Goal: Information Seeking & Learning: Learn about a topic

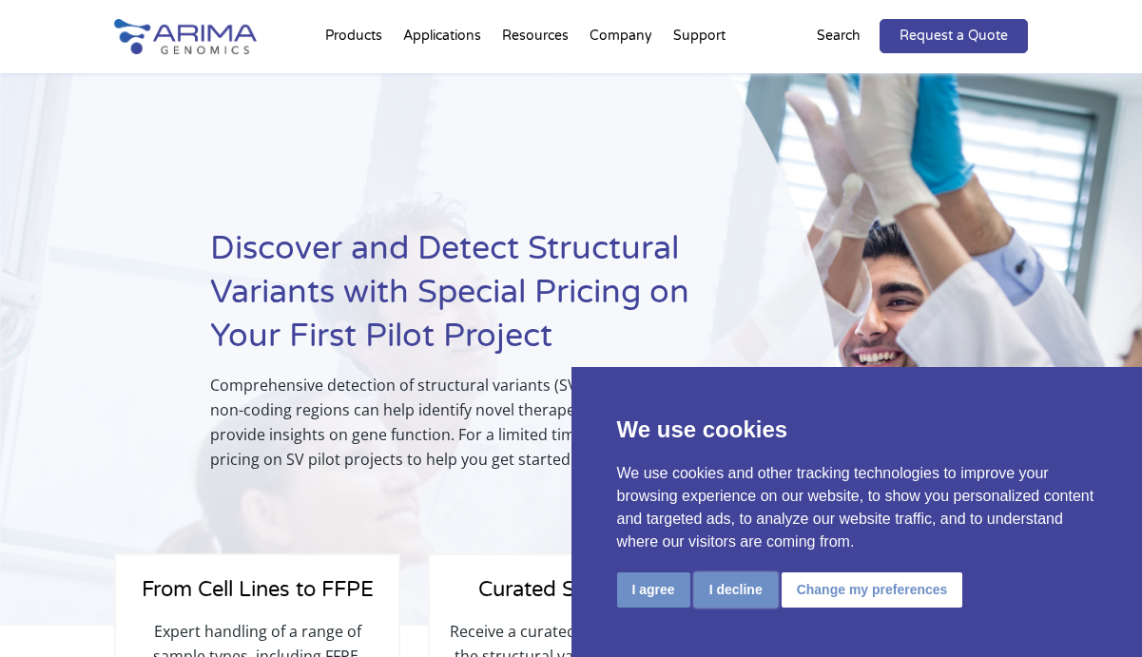
click at [726, 592] on button "I decline" at bounding box center [736, 589] width 84 height 35
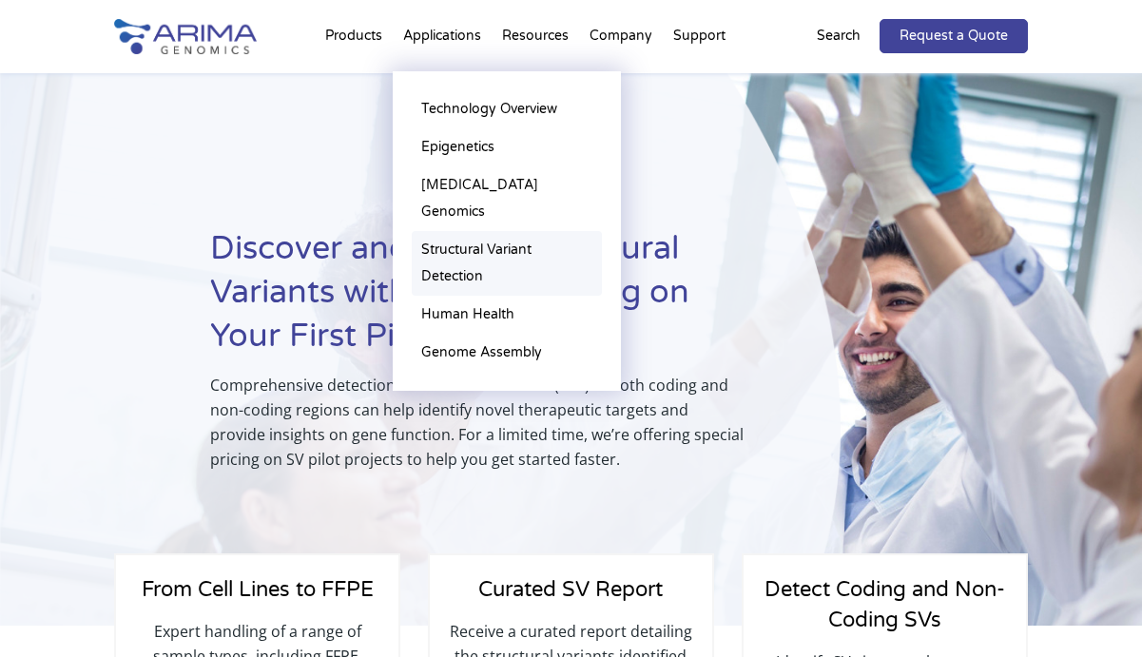
click at [452, 231] on link "Structural Variant Detection" at bounding box center [507, 263] width 190 height 65
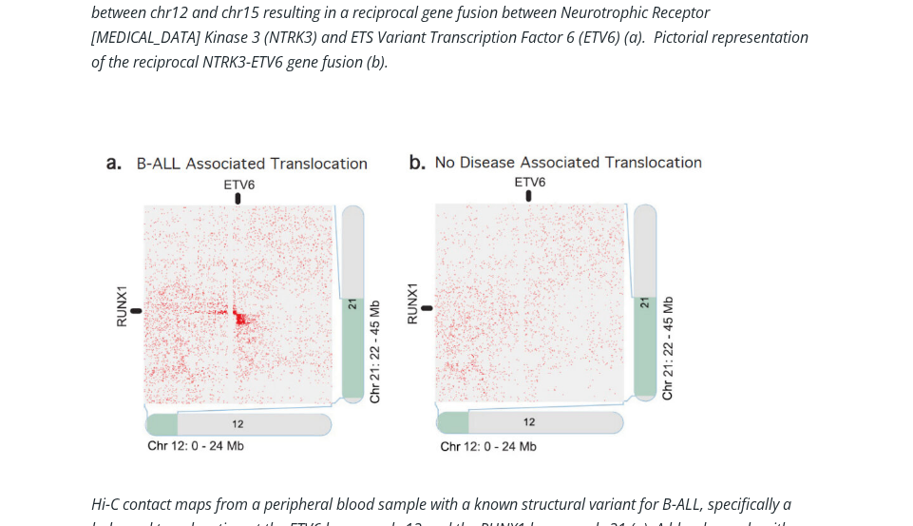
scroll to position [2386, 0]
